Goal: Find specific page/section: Find specific page/section

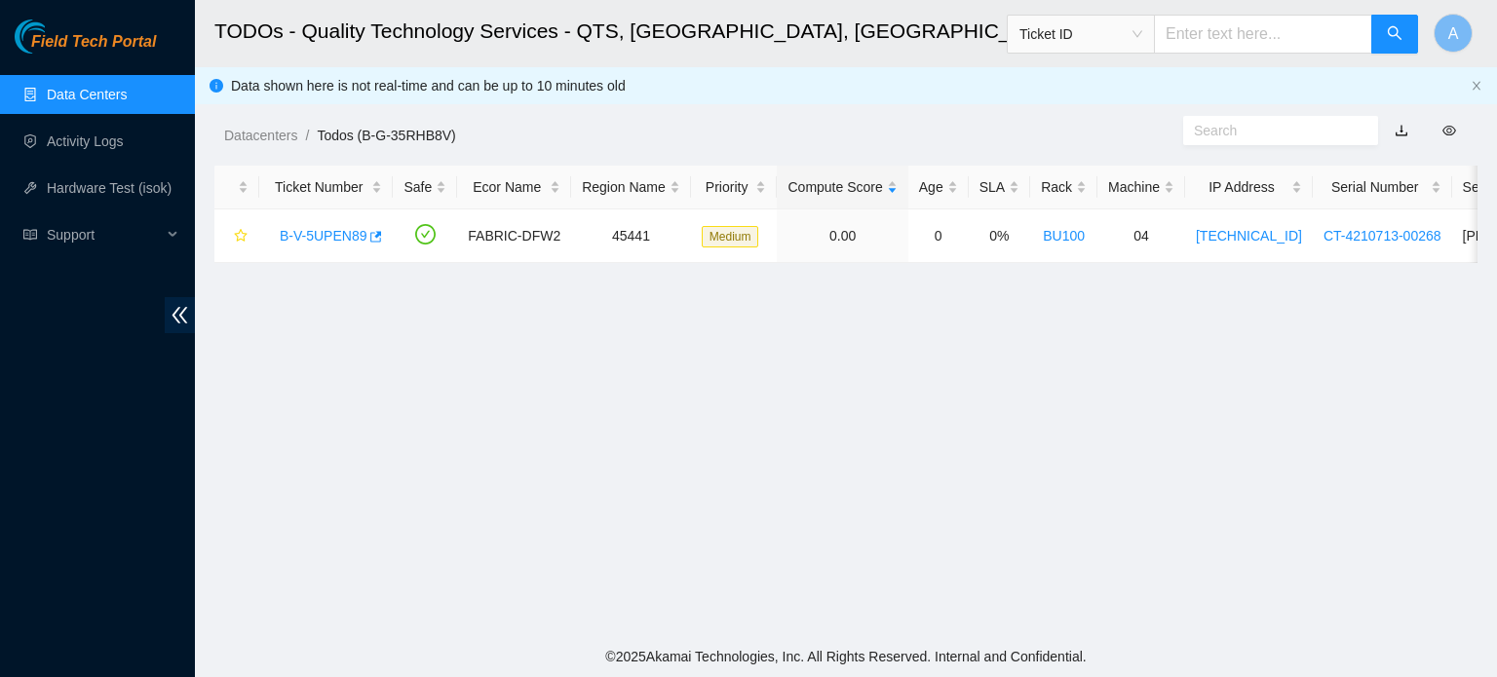
click at [58, 102] on link "Data Centers" at bounding box center [87, 95] width 80 height 16
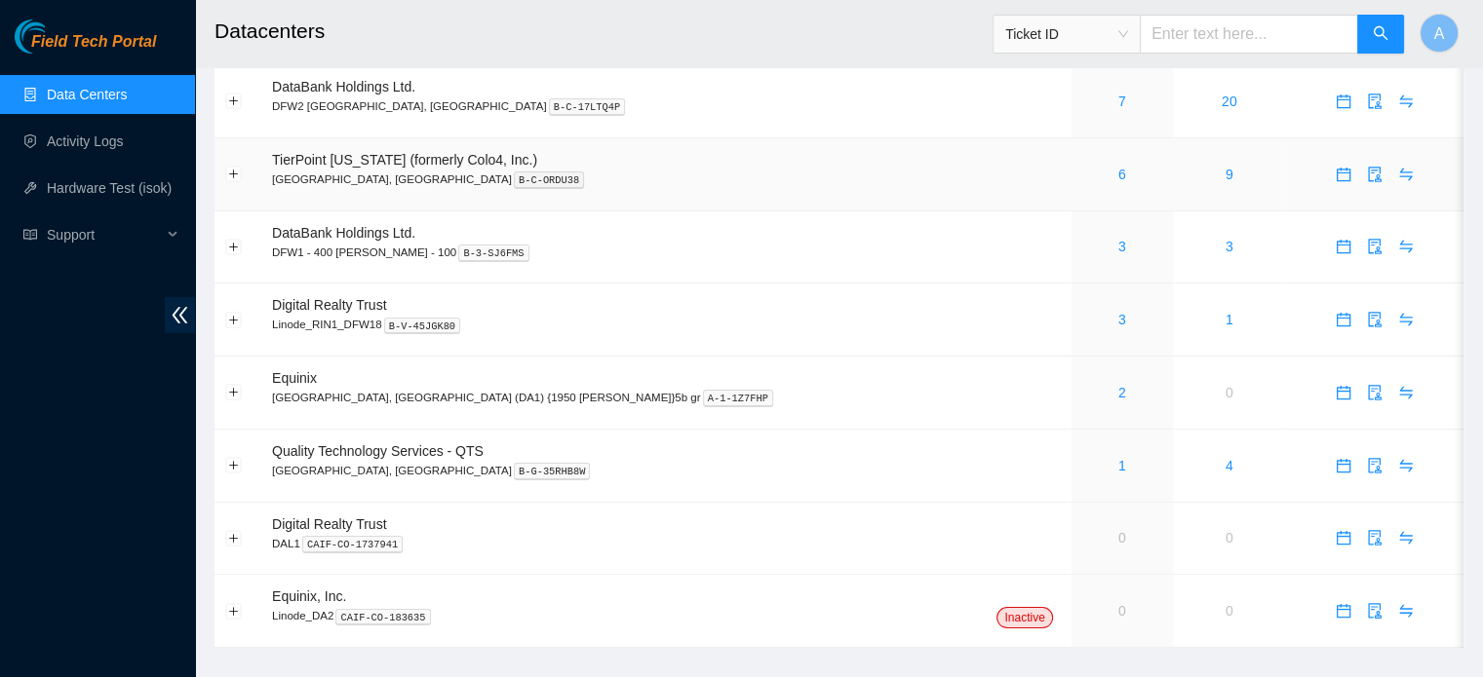
scroll to position [66, 0]
click at [1118, 464] on link "1" at bounding box center [1122, 466] width 8 height 16
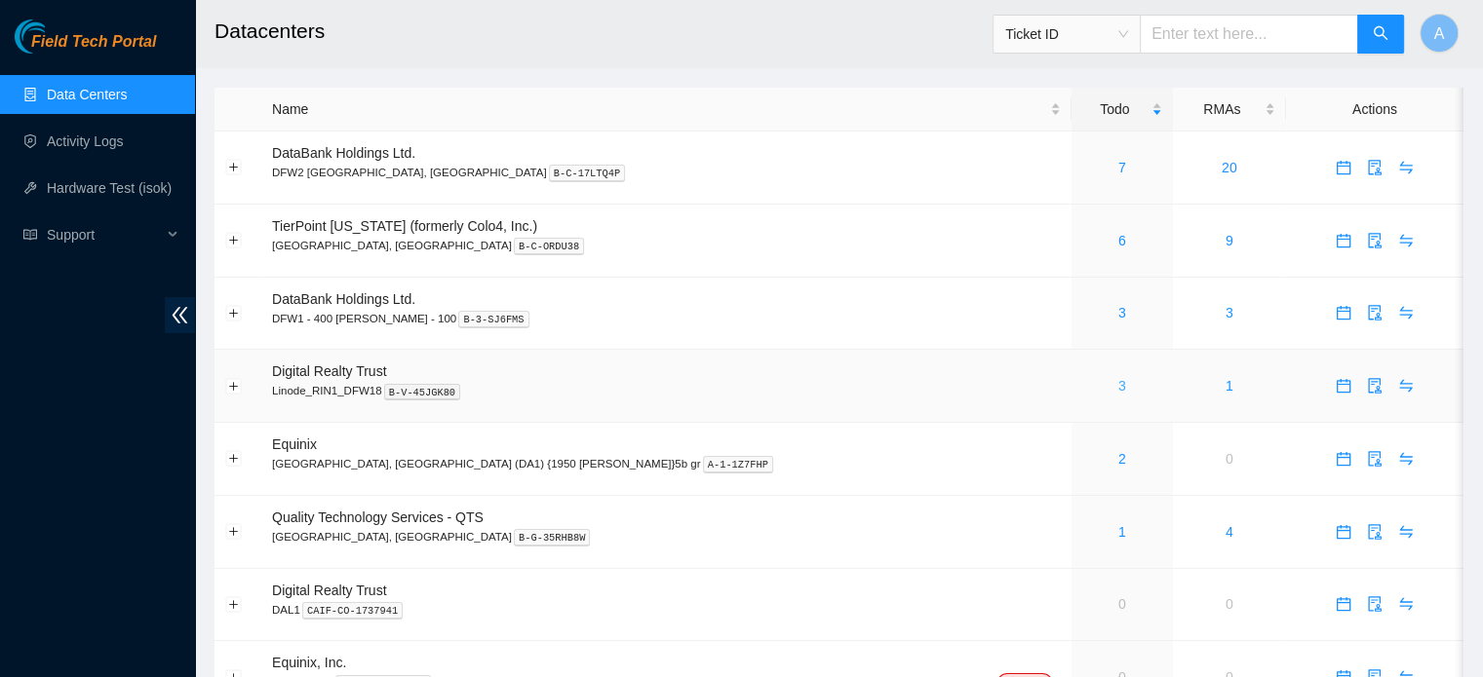
click at [1118, 384] on link "3" at bounding box center [1122, 386] width 8 height 16
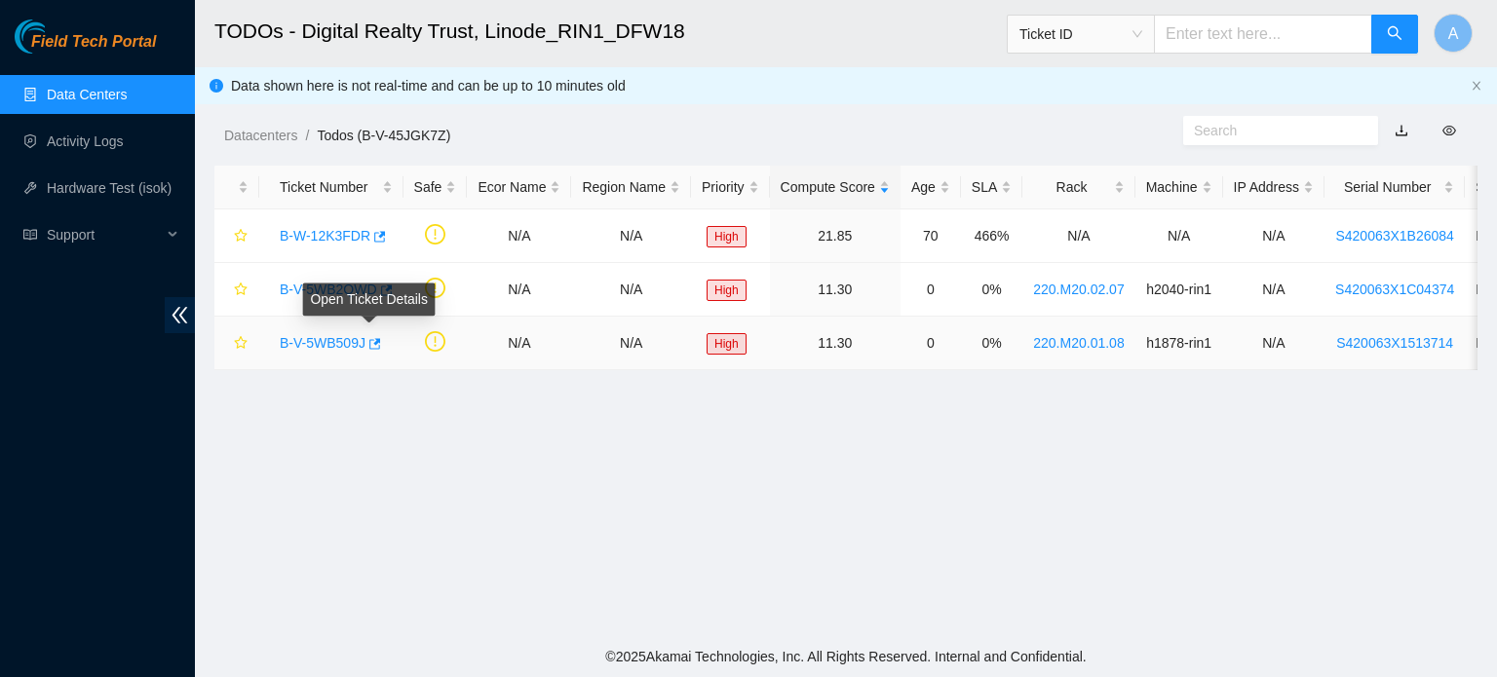
click at [349, 342] on link "B-V-5WB509J" at bounding box center [323, 343] width 86 height 16
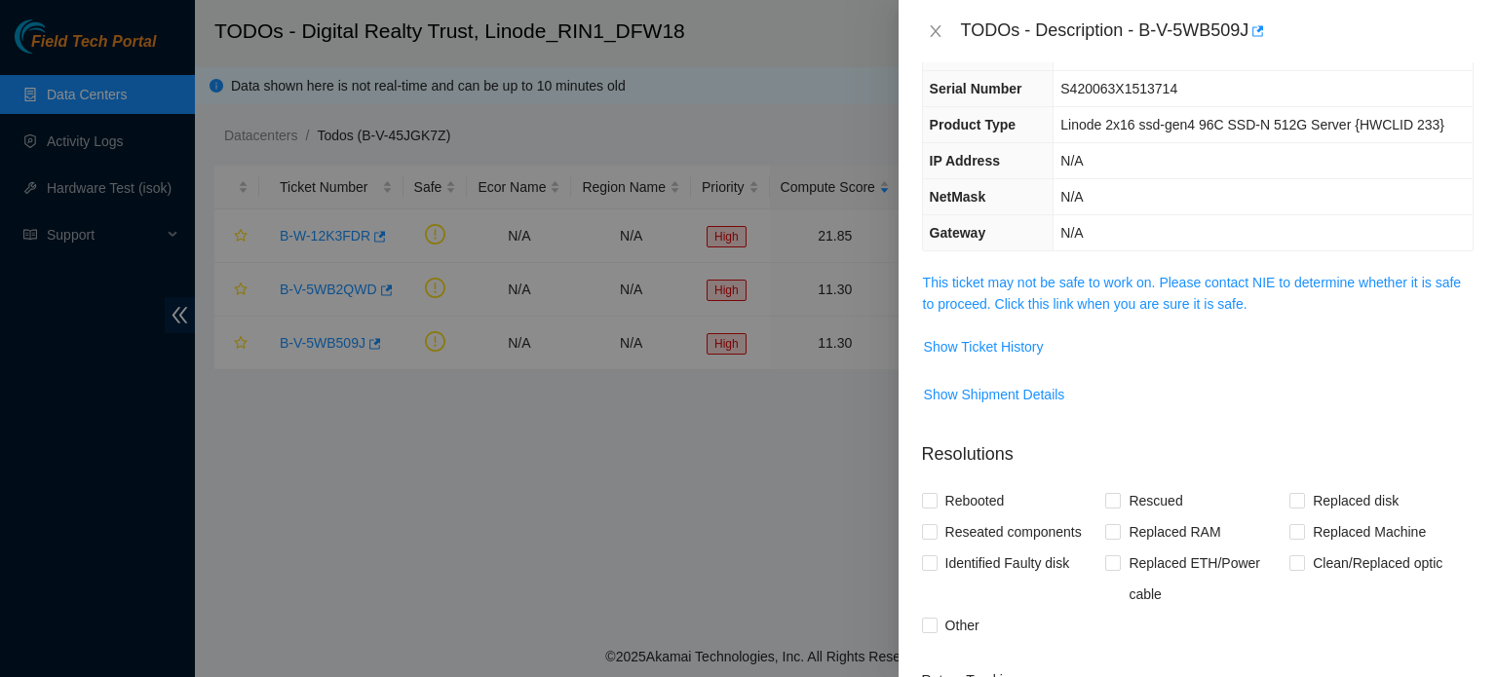
scroll to position [82, 0]
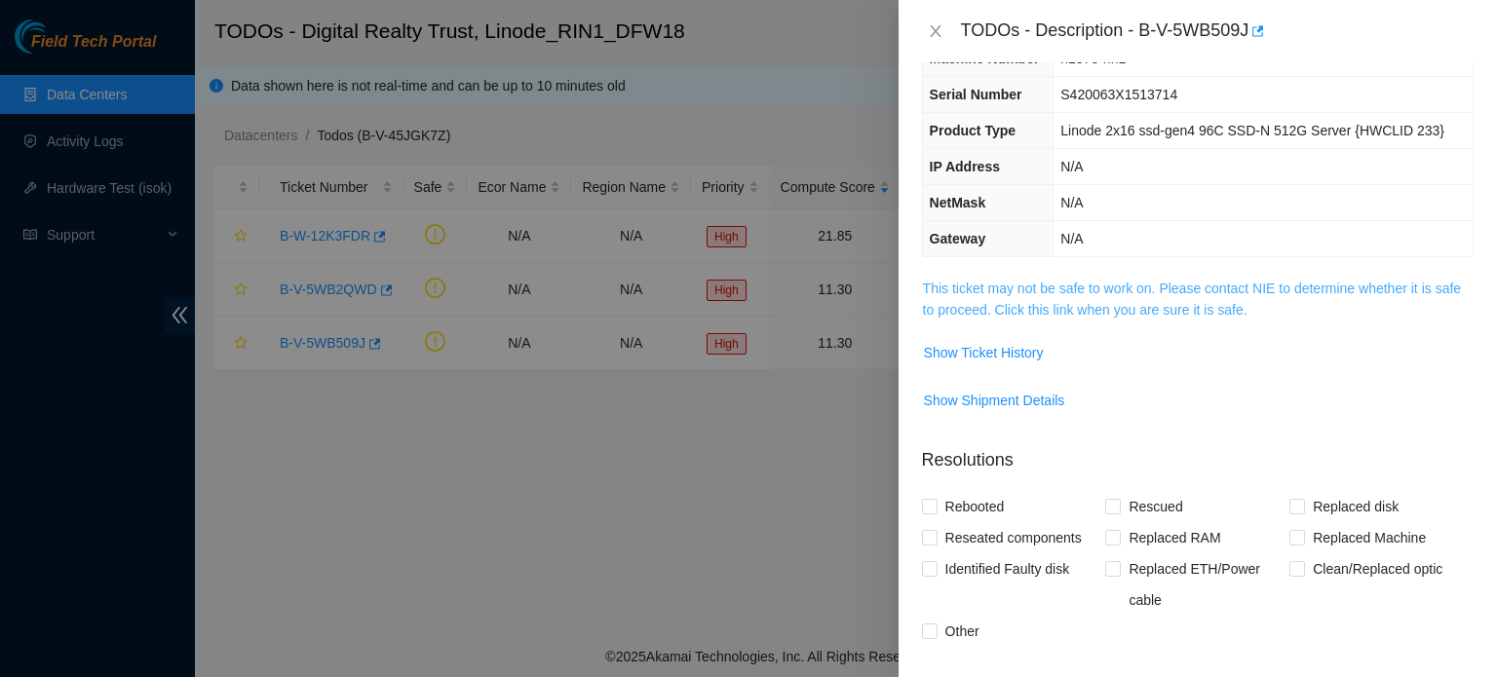
click at [1203, 299] on link "This ticket may not be safe to work on. Please contact NIE to determine whether…" at bounding box center [1192, 299] width 538 height 37
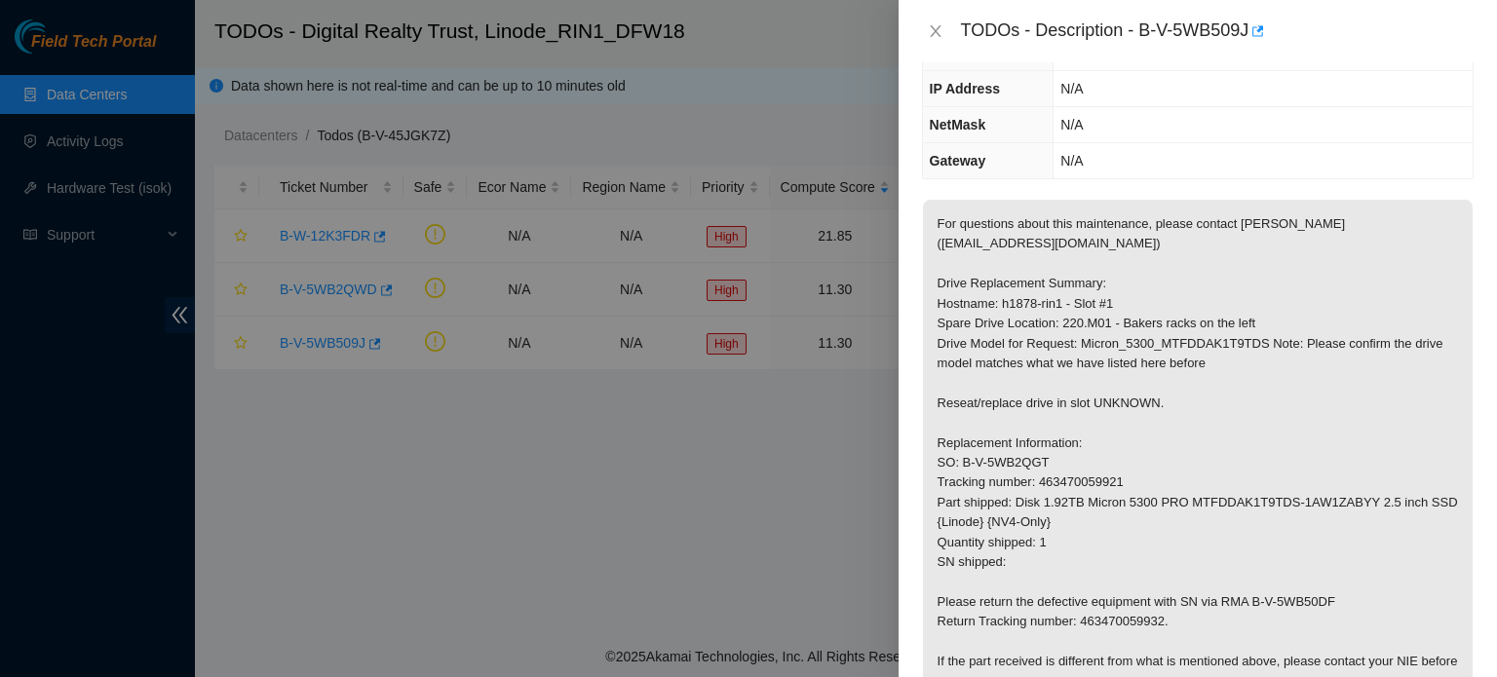
scroll to position [0, 0]
